Goal: Information Seeking & Learning: Learn about a topic

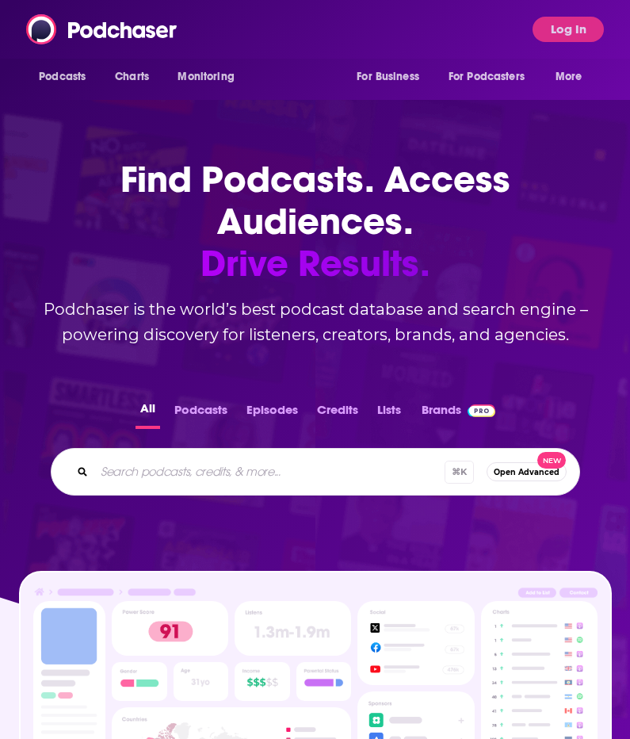
click at [274, 24] on div "Podcasts Charts Monitoring For Business For Podcasters More Log In" at bounding box center [315, 29] width 630 height 59
click at [212, 467] on input "Search podcasts, credits, & more..." at bounding box center [269, 471] width 350 height 25
type input "f"
type input "[PERSON_NAME] flagrant"
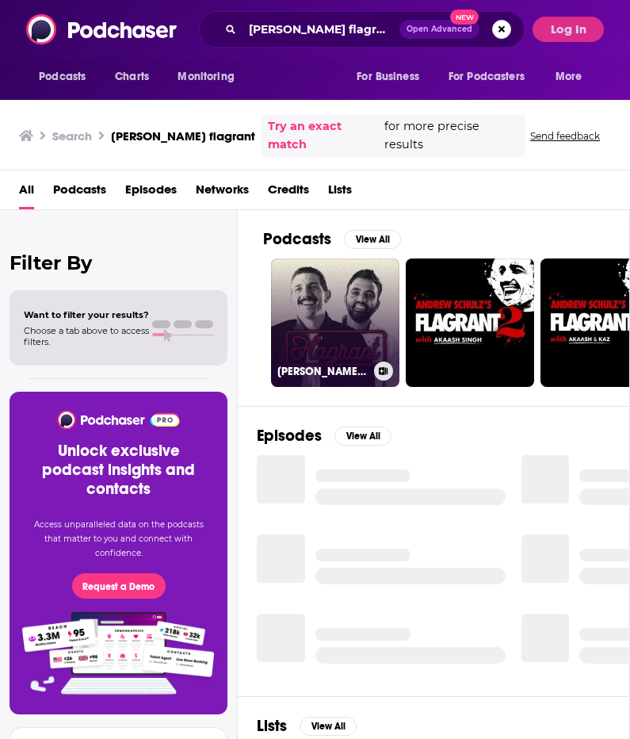
click at [323, 304] on link "[PERSON_NAME] Flagrant with [PERSON_NAME]" at bounding box center [335, 322] width 128 height 128
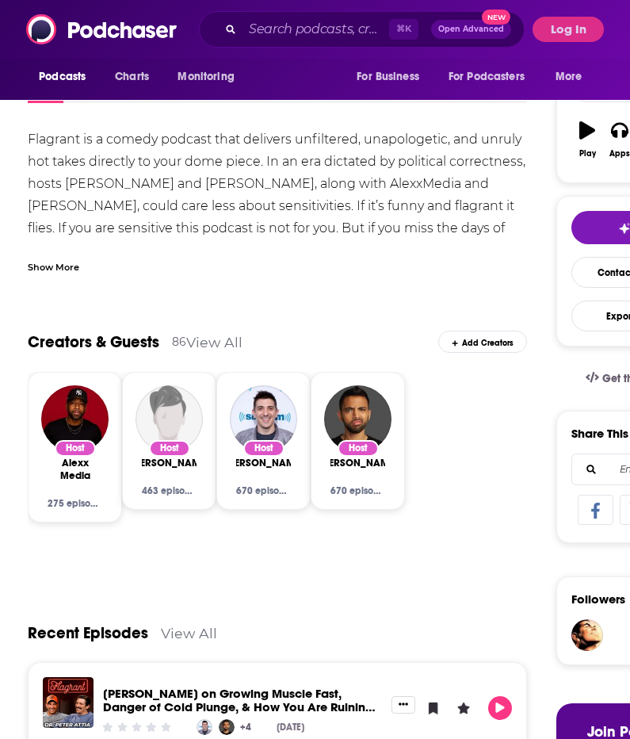
scroll to position [36, 0]
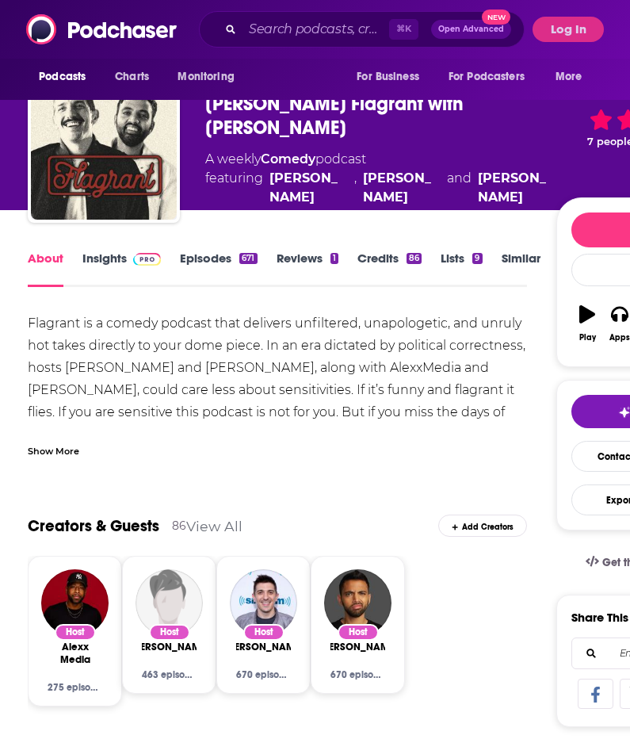
click at [96, 266] on link "Insights" at bounding box center [121, 269] width 78 height 36
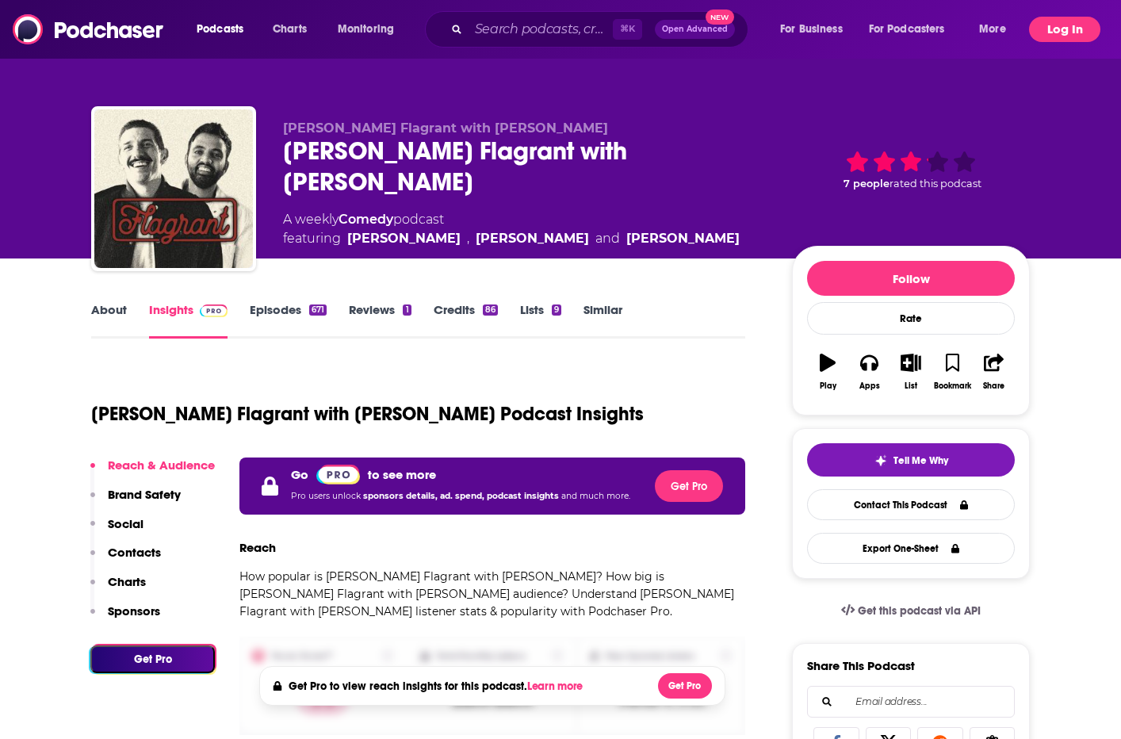
click at [629, 30] on button "Log In" at bounding box center [1064, 29] width 71 height 25
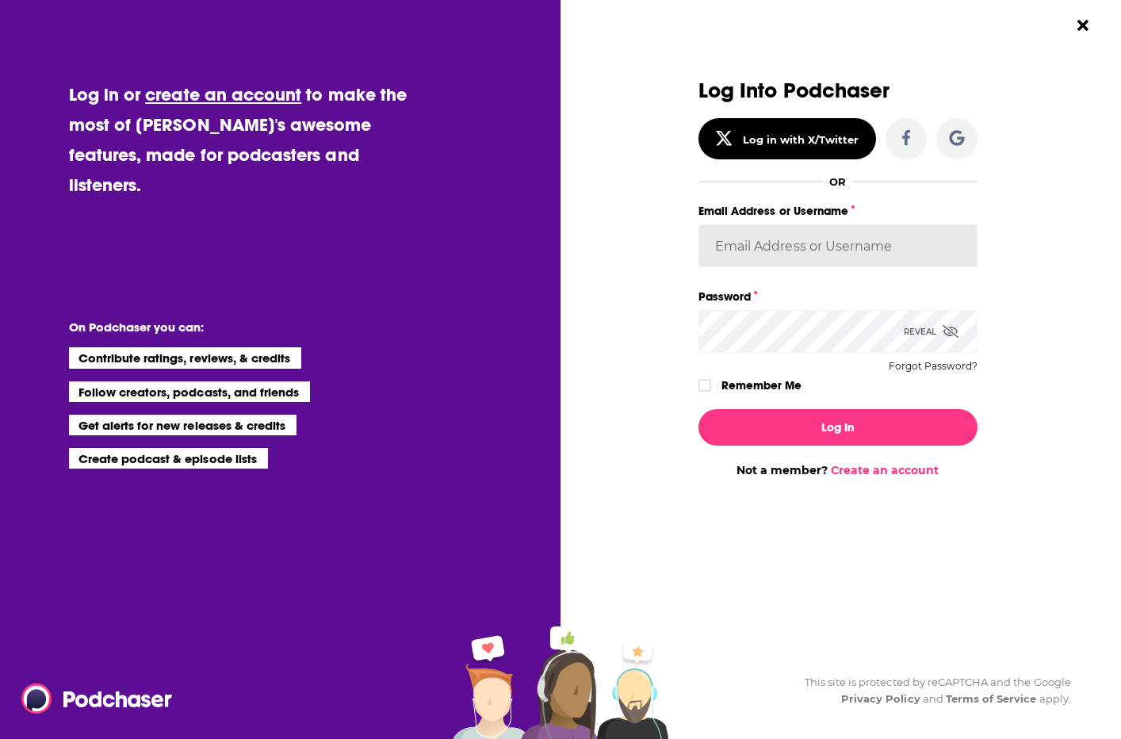
click at [629, 234] on input "Email Address or Username" at bounding box center [837, 245] width 279 height 43
type input "[PERSON_NAME][EMAIL_ADDRESS][DOMAIN_NAME]"
click at [629, 387] on icon "Dialog" at bounding box center [705, 386] width 10 height 10
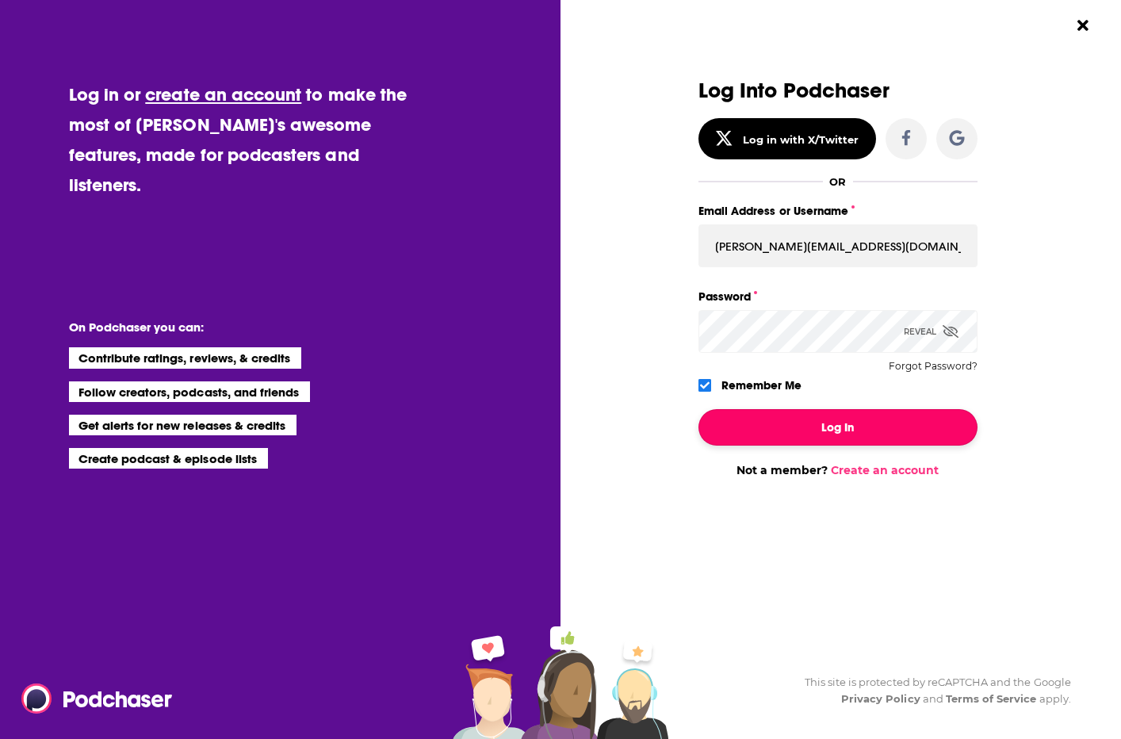
click at [629, 432] on button "Log In" at bounding box center [837, 427] width 279 height 36
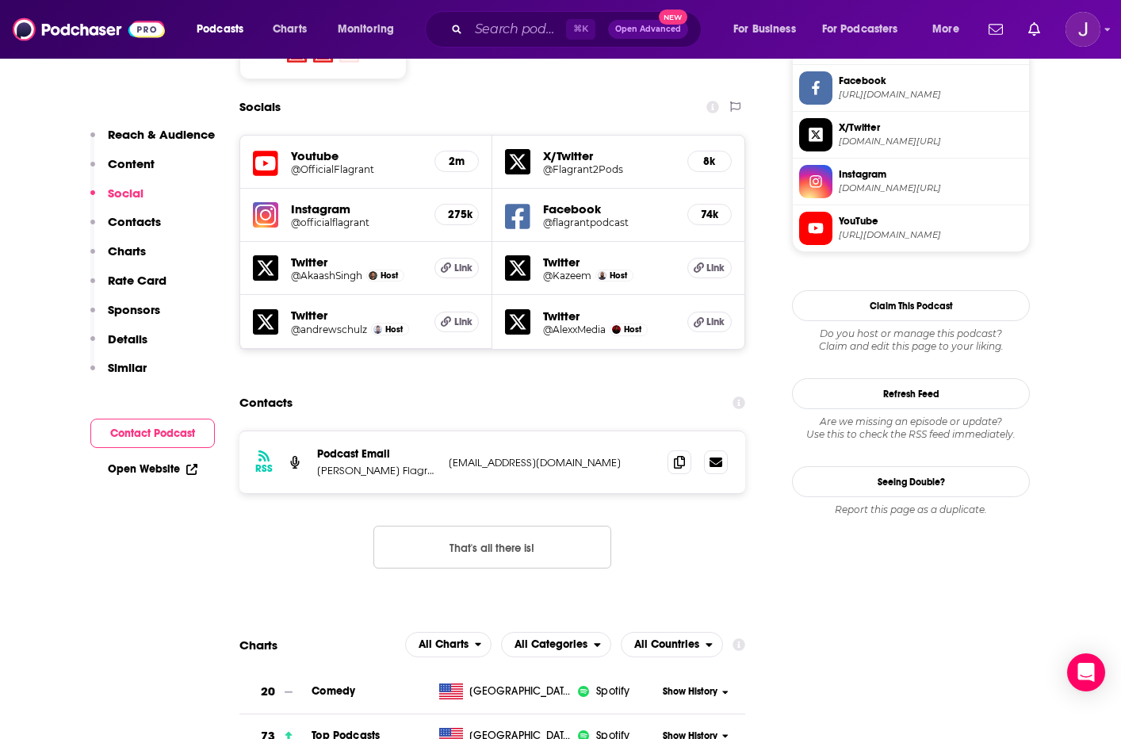
scroll to position [1429, 0]
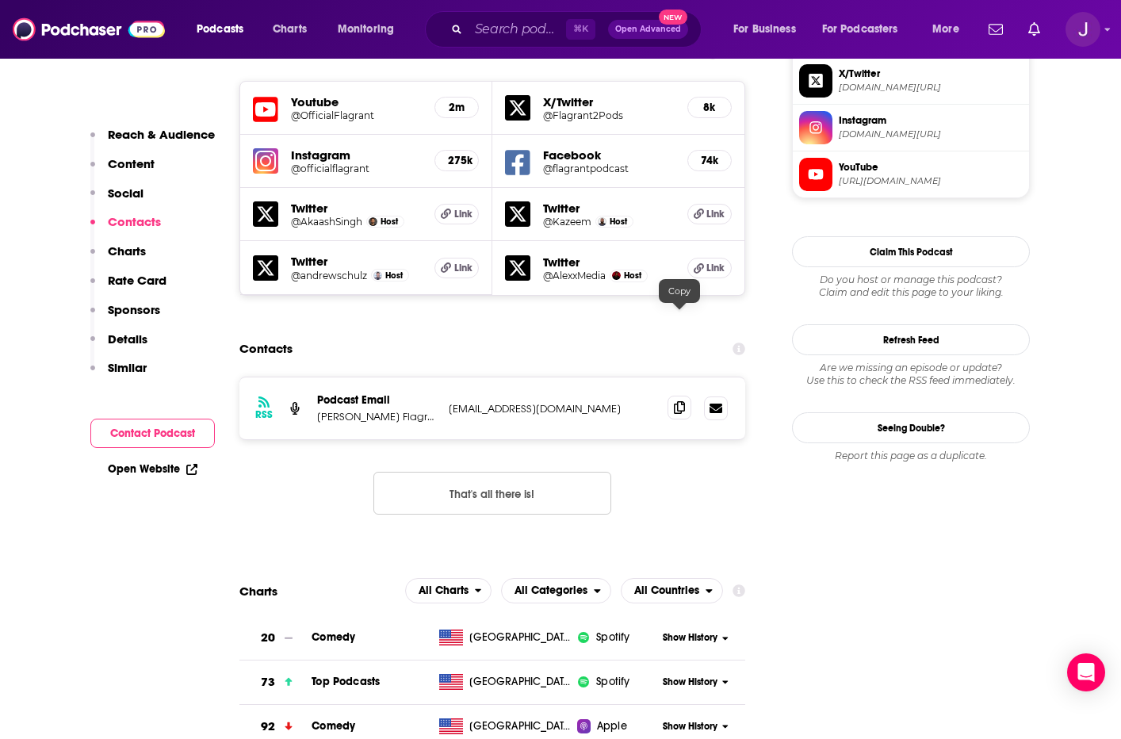
click at [629, 396] on span at bounding box center [680, 408] width 24 height 24
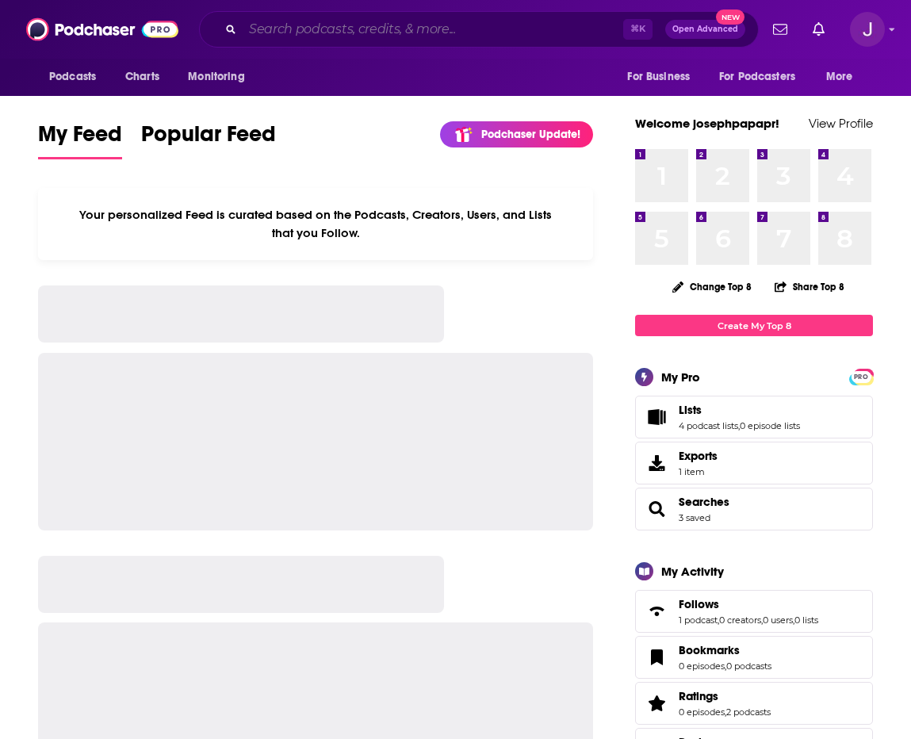
click at [510, 27] on input "Search podcasts, credits, & more..." at bounding box center [433, 29] width 381 height 25
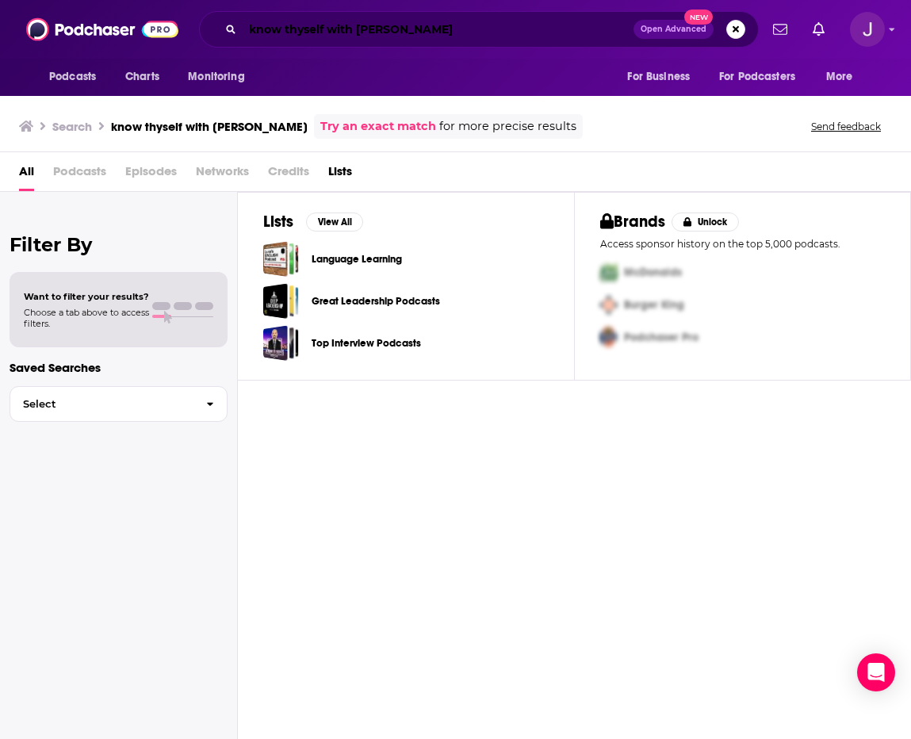
click at [384, 28] on input "know thyself with andre dugum" at bounding box center [438, 29] width 391 height 25
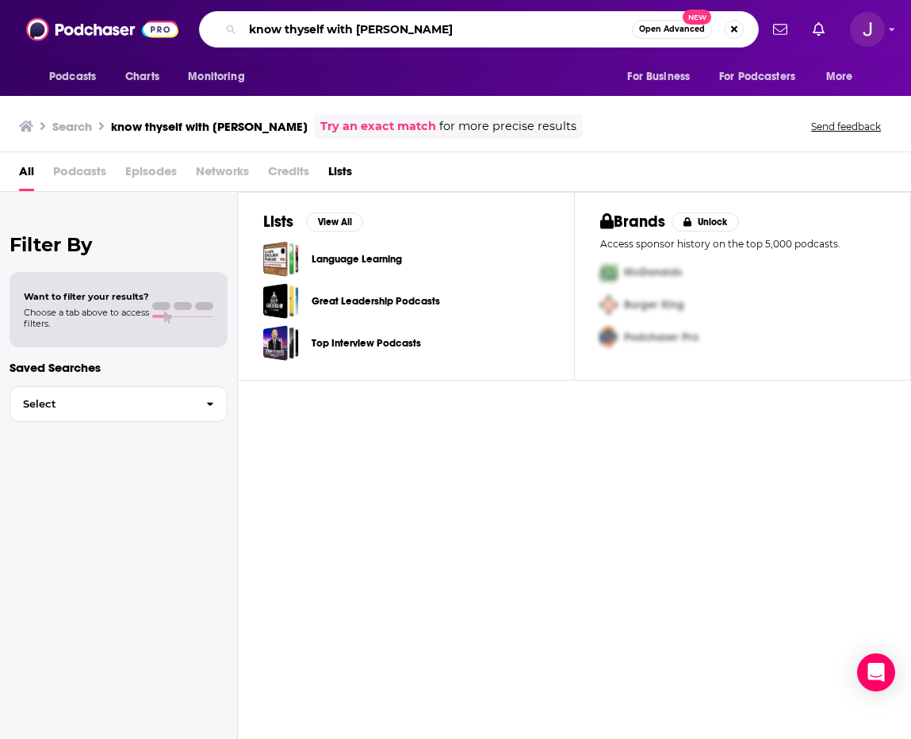
drag, startPoint x: 327, startPoint y: 30, endPoint x: 493, endPoint y: 32, distance: 166.5
click at [493, 32] on input "know thyself with andre dugum" at bounding box center [437, 29] width 389 height 25
type input "know thyself"
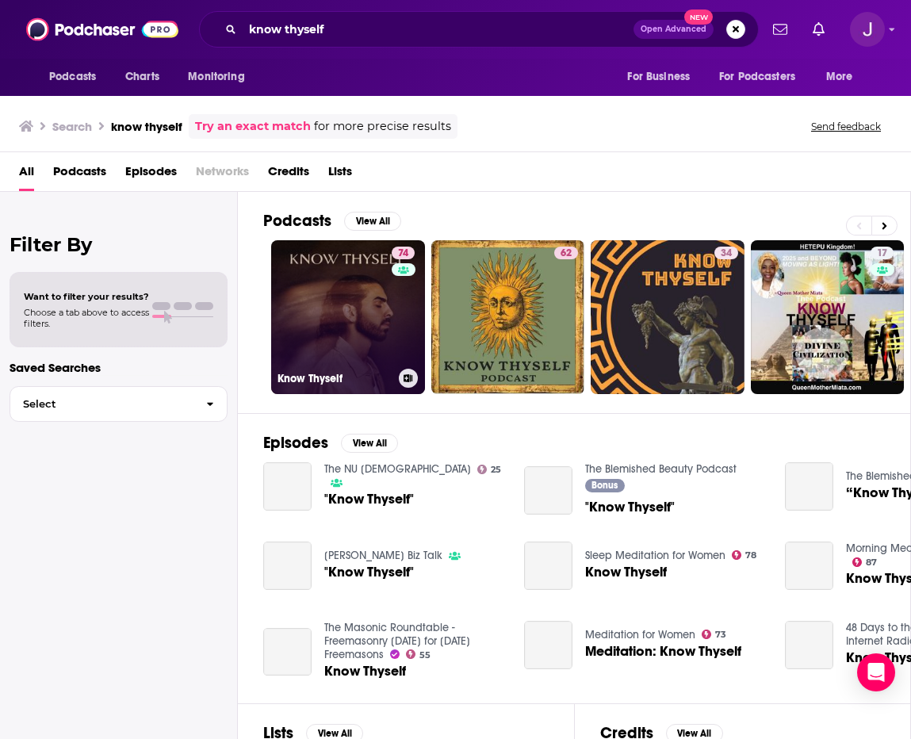
click at [358, 314] on link "74 Know Thyself" at bounding box center [348, 317] width 154 height 154
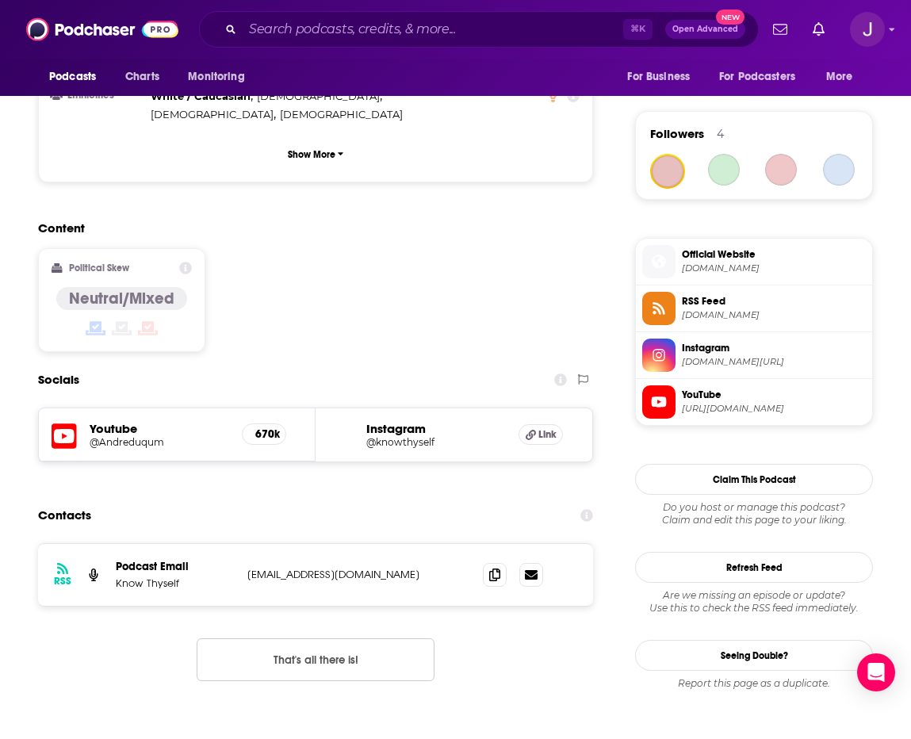
scroll to position [1108, 0]
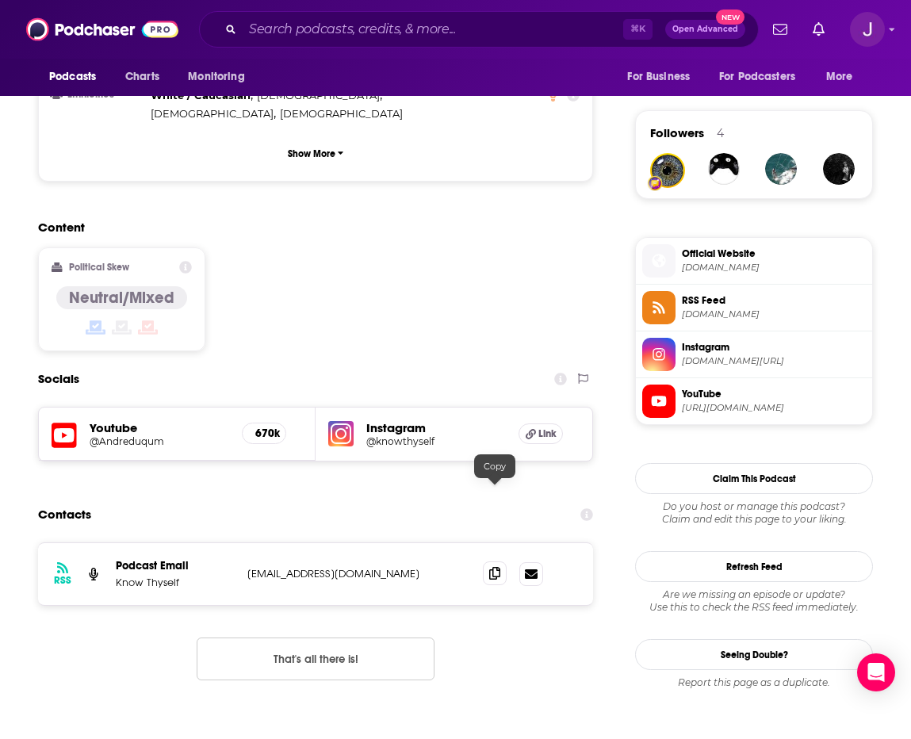
click at [496, 567] on icon at bounding box center [494, 573] width 11 height 13
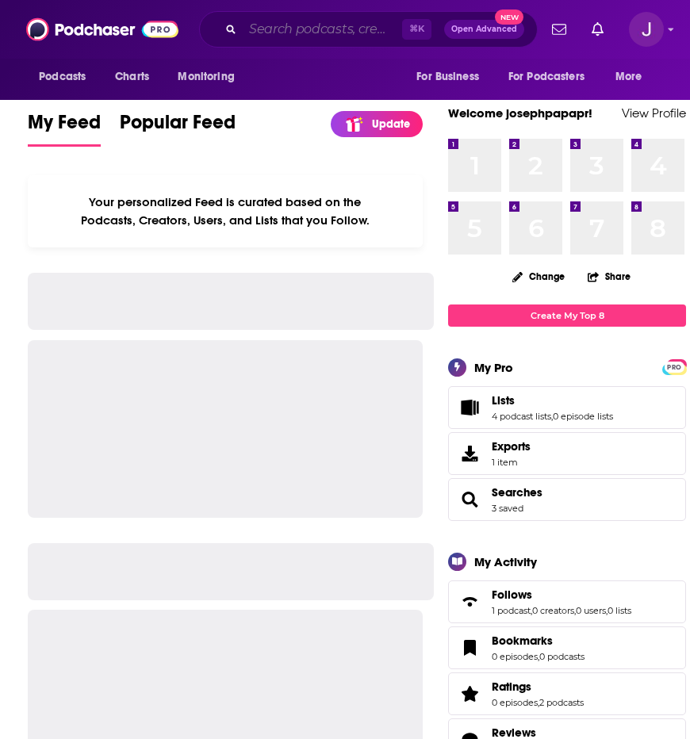
click at [270, 37] on input "Search podcasts, credits, & more..." at bounding box center [322, 29] width 159 height 25
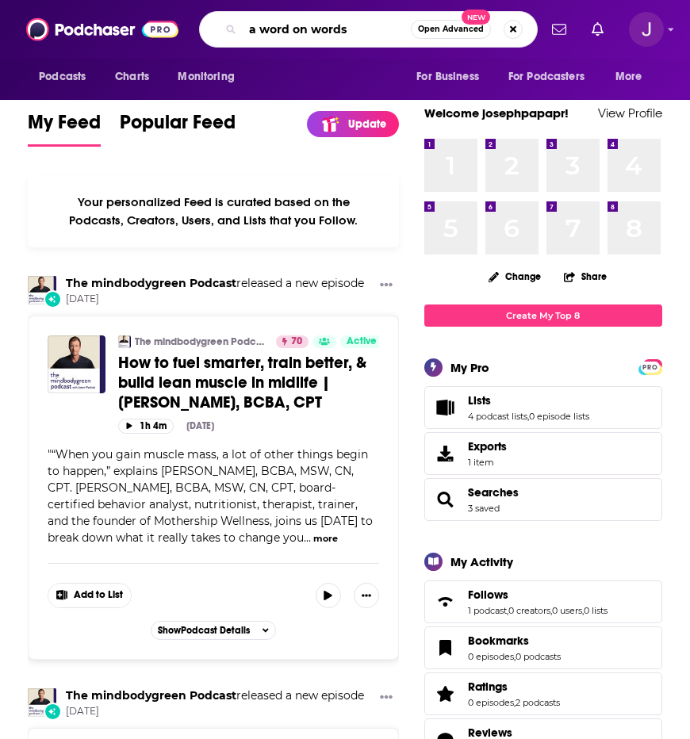
type input "a word on words"
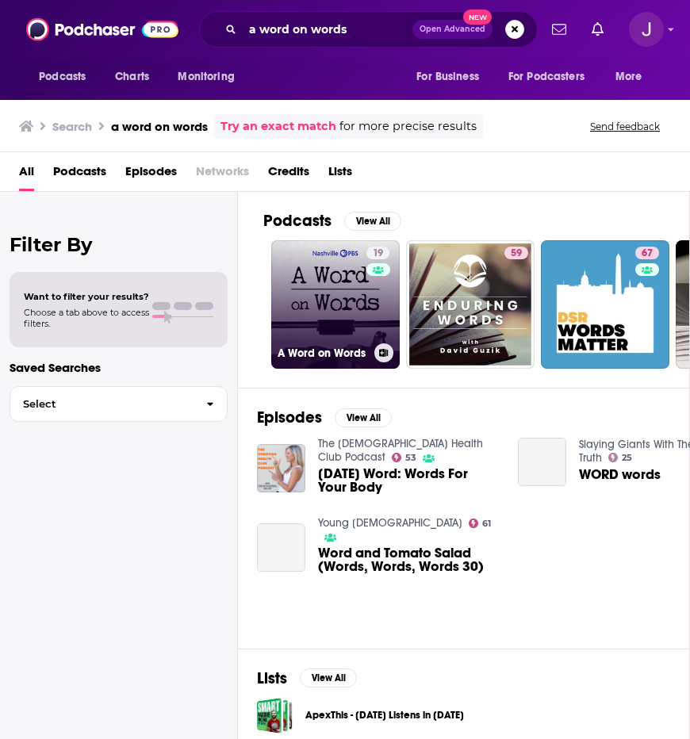
click at [350, 312] on link "19 A Word on Words" at bounding box center [335, 304] width 128 height 128
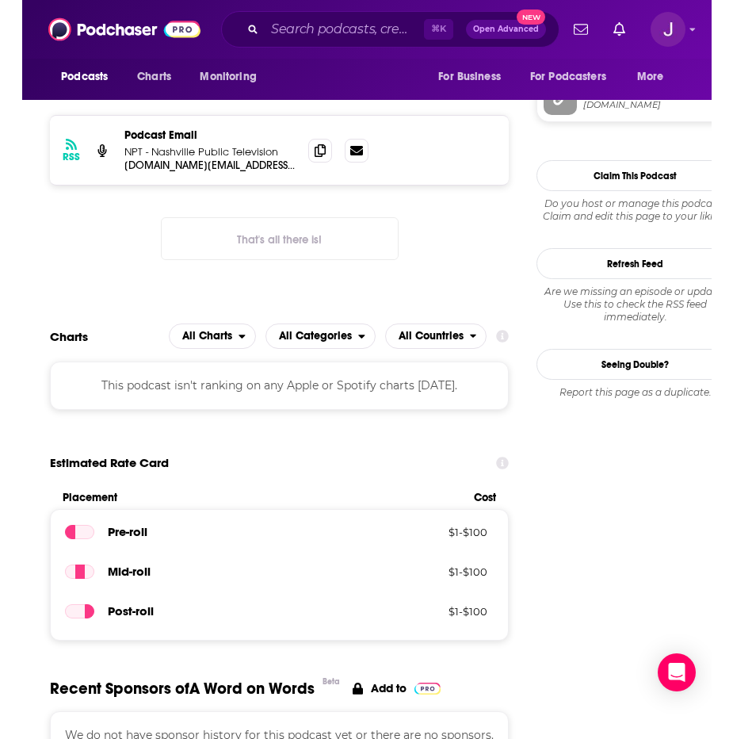
scroll to position [1276, 0]
